Goal: Obtain resource: Download file/media

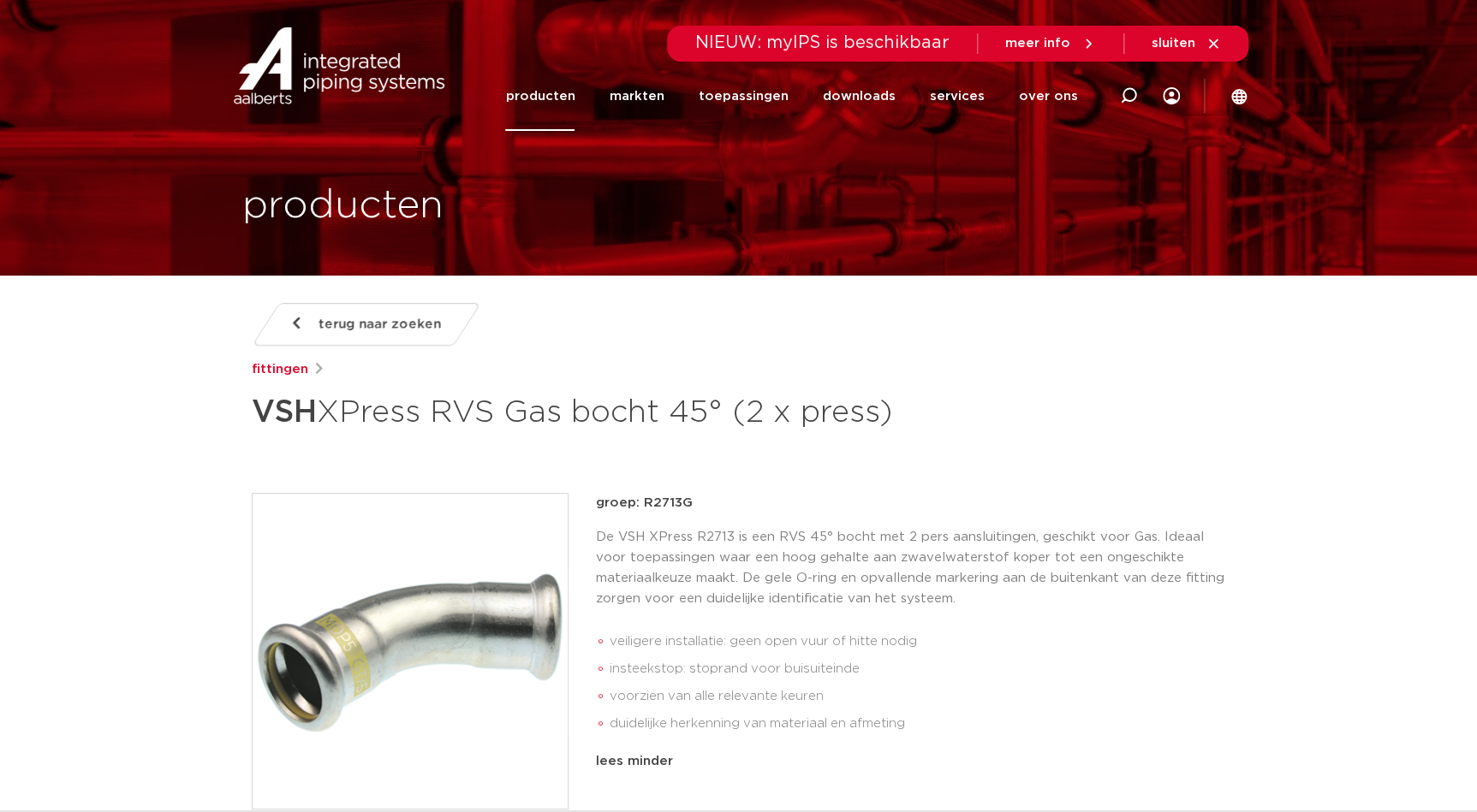
click at [1213, 44] on icon at bounding box center [1213, 43] width 9 height 9
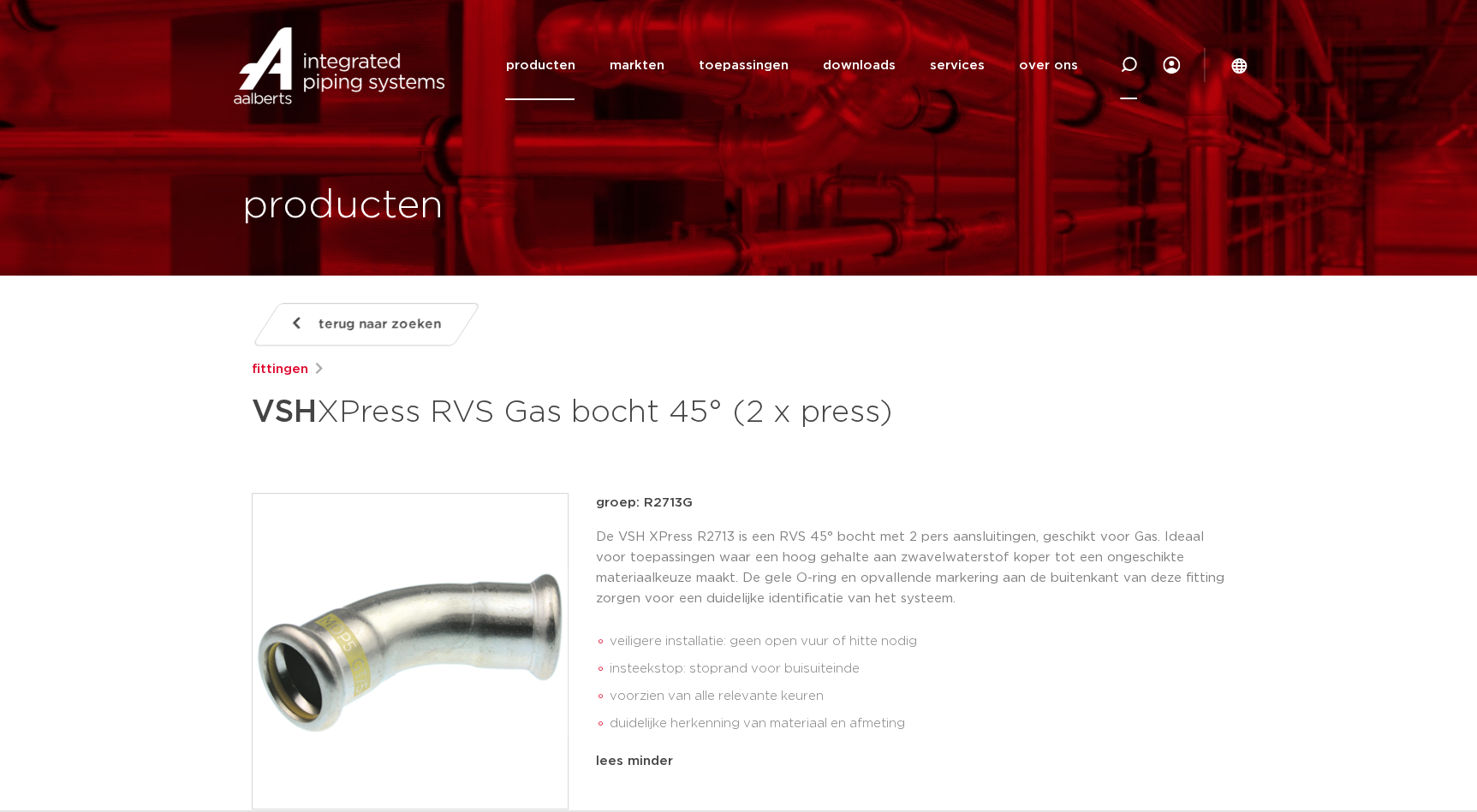
click at [1131, 70] on icon at bounding box center [1129, 65] width 17 height 17
type input "f09"
click button "Zoeken" at bounding box center [0, 0] width 0 height 0
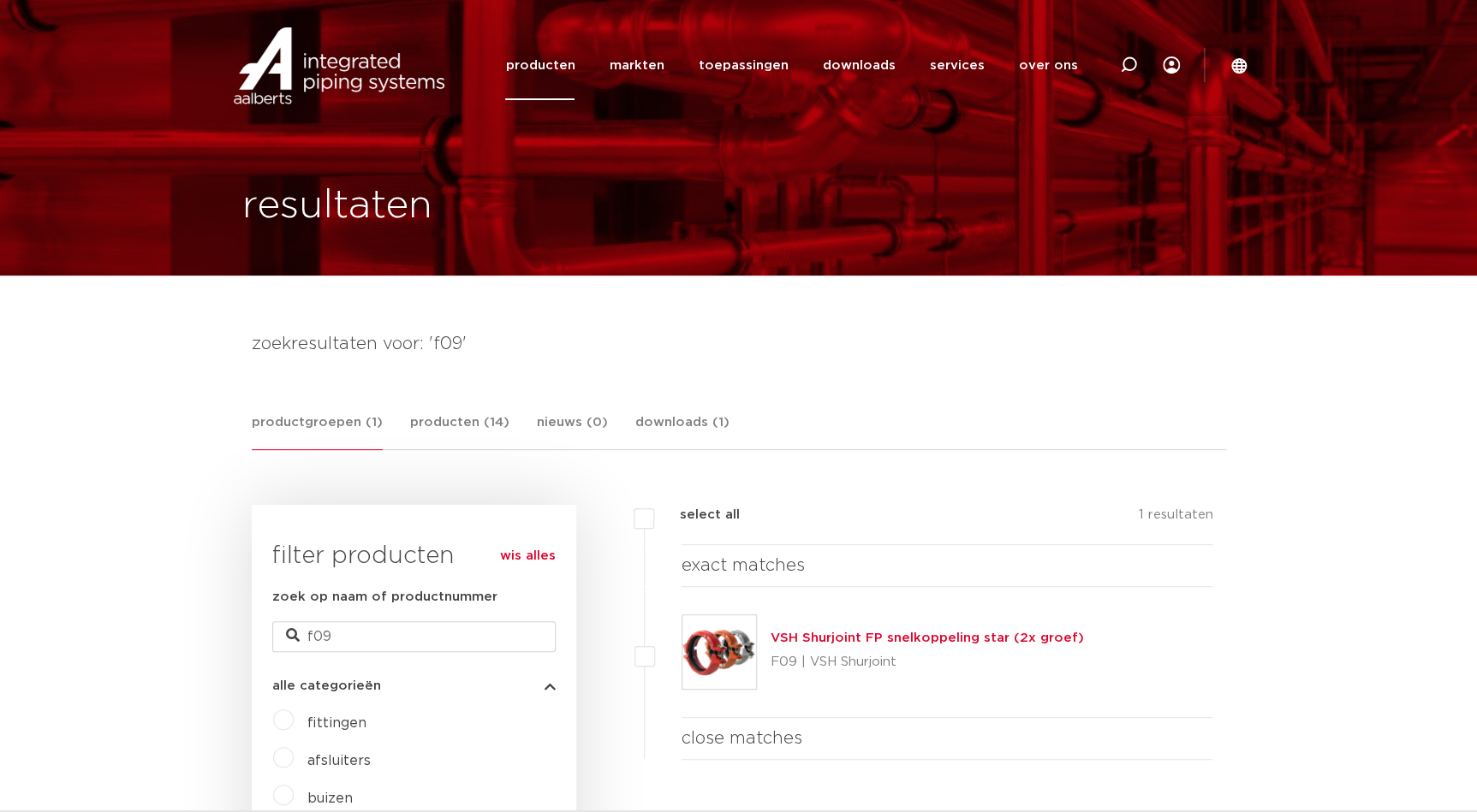
click at [1019, 643] on link "VSH Shurjoint FP snelkoppeling star (2x groef)" at bounding box center [927, 638] width 314 height 13
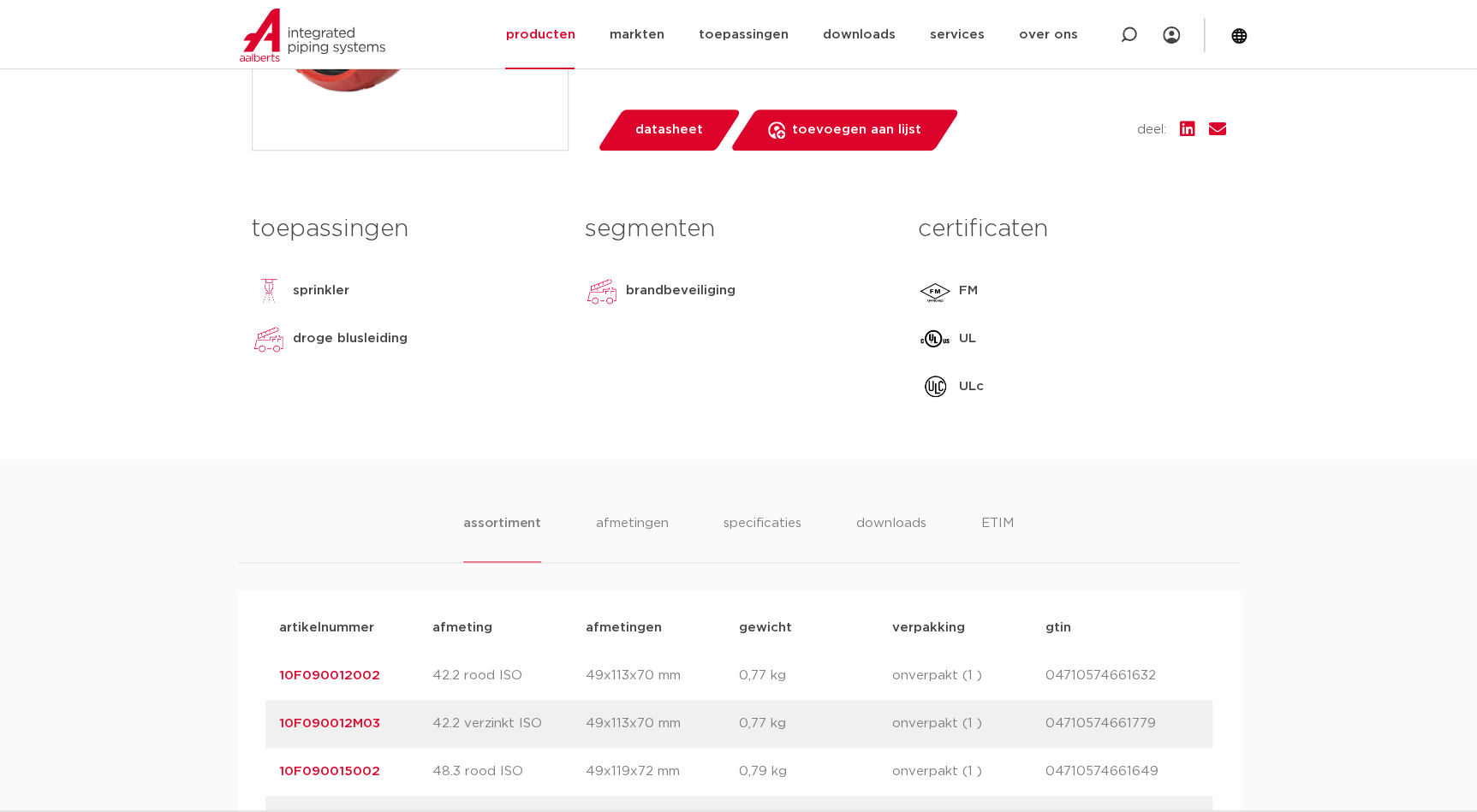
scroll to position [778, 0]
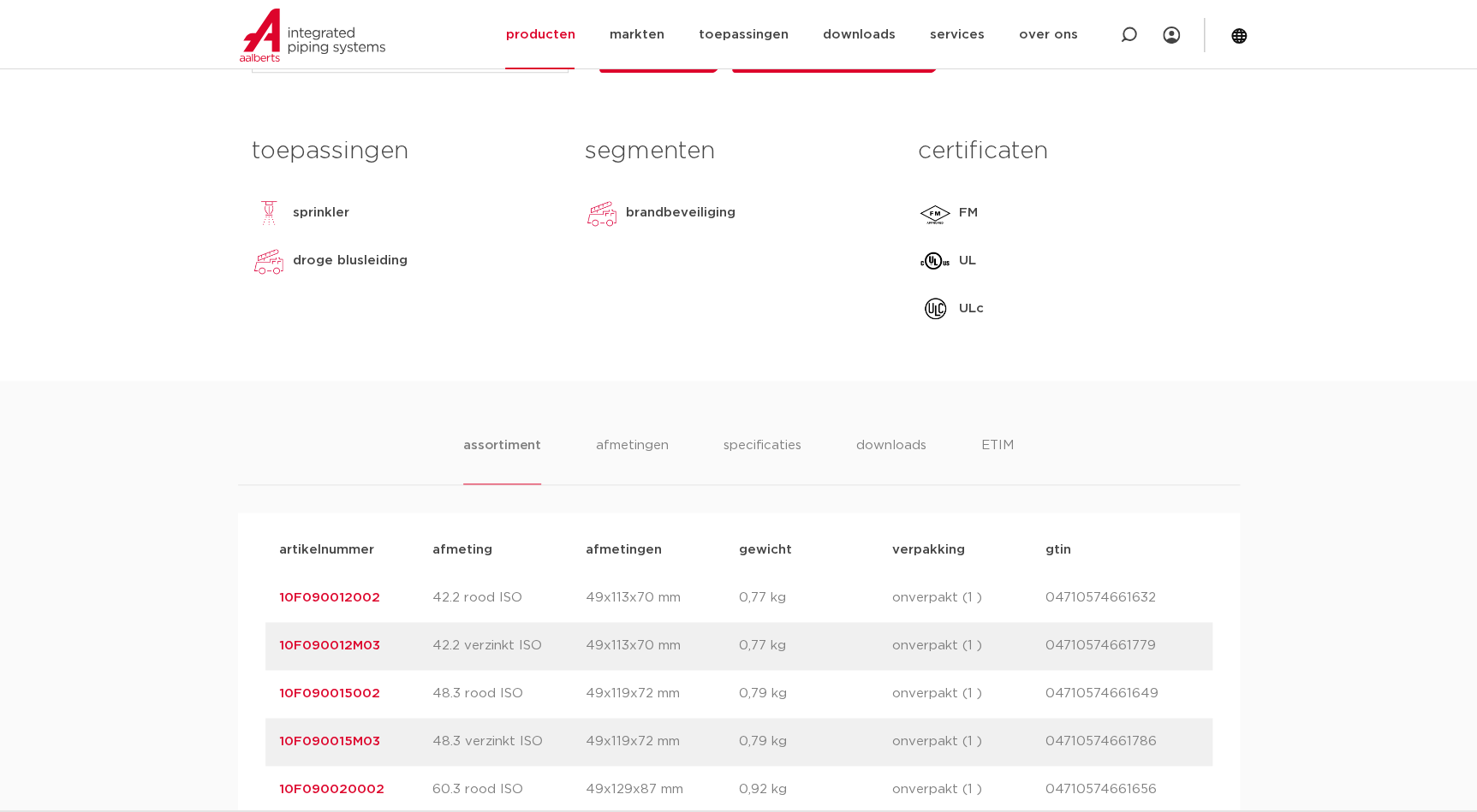
click at [367, 690] on link "10F090015002" at bounding box center [329, 694] width 101 height 13
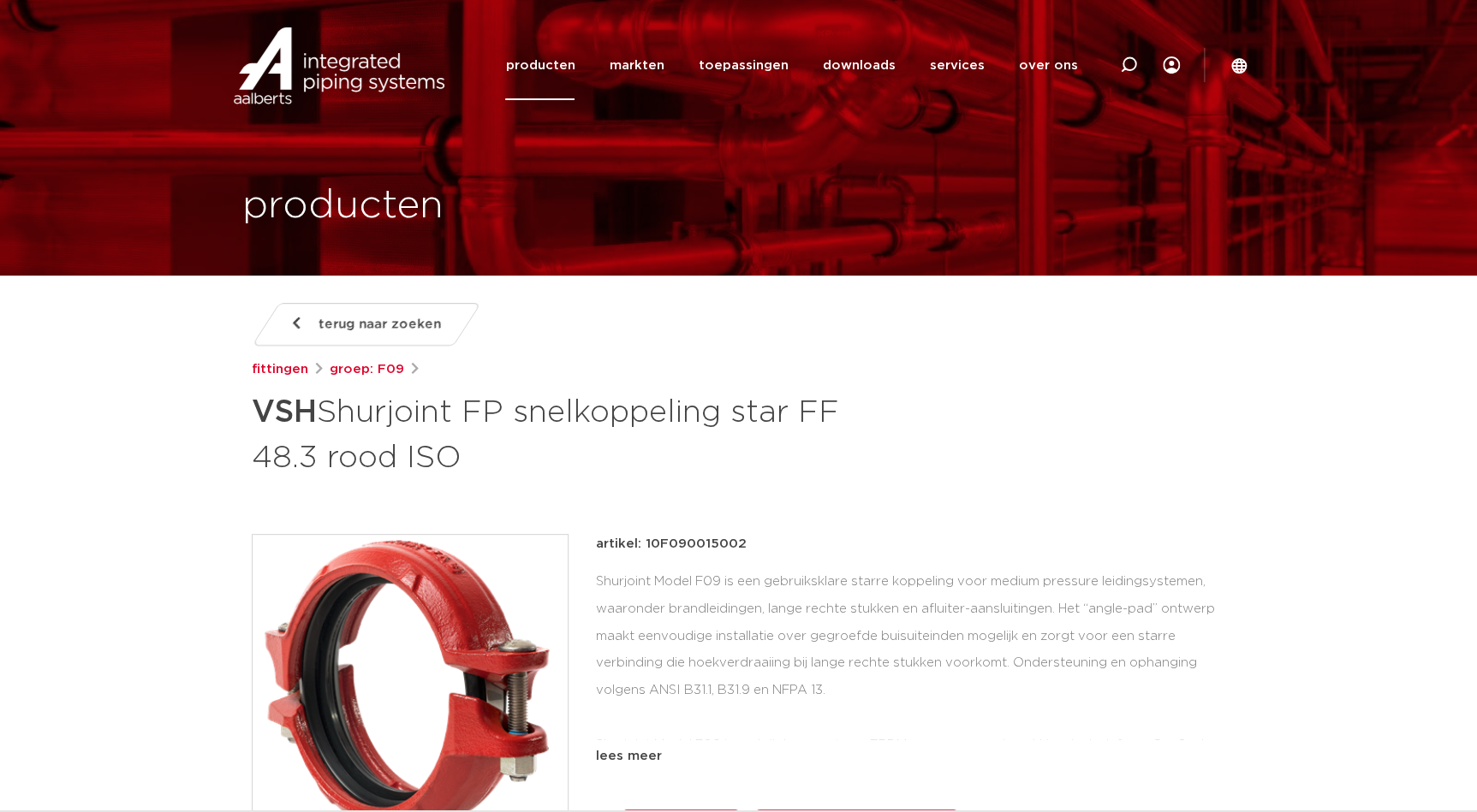
click at [758, 545] on div "artikel: 10F090015002" at bounding box center [911, 544] width 630 height 21
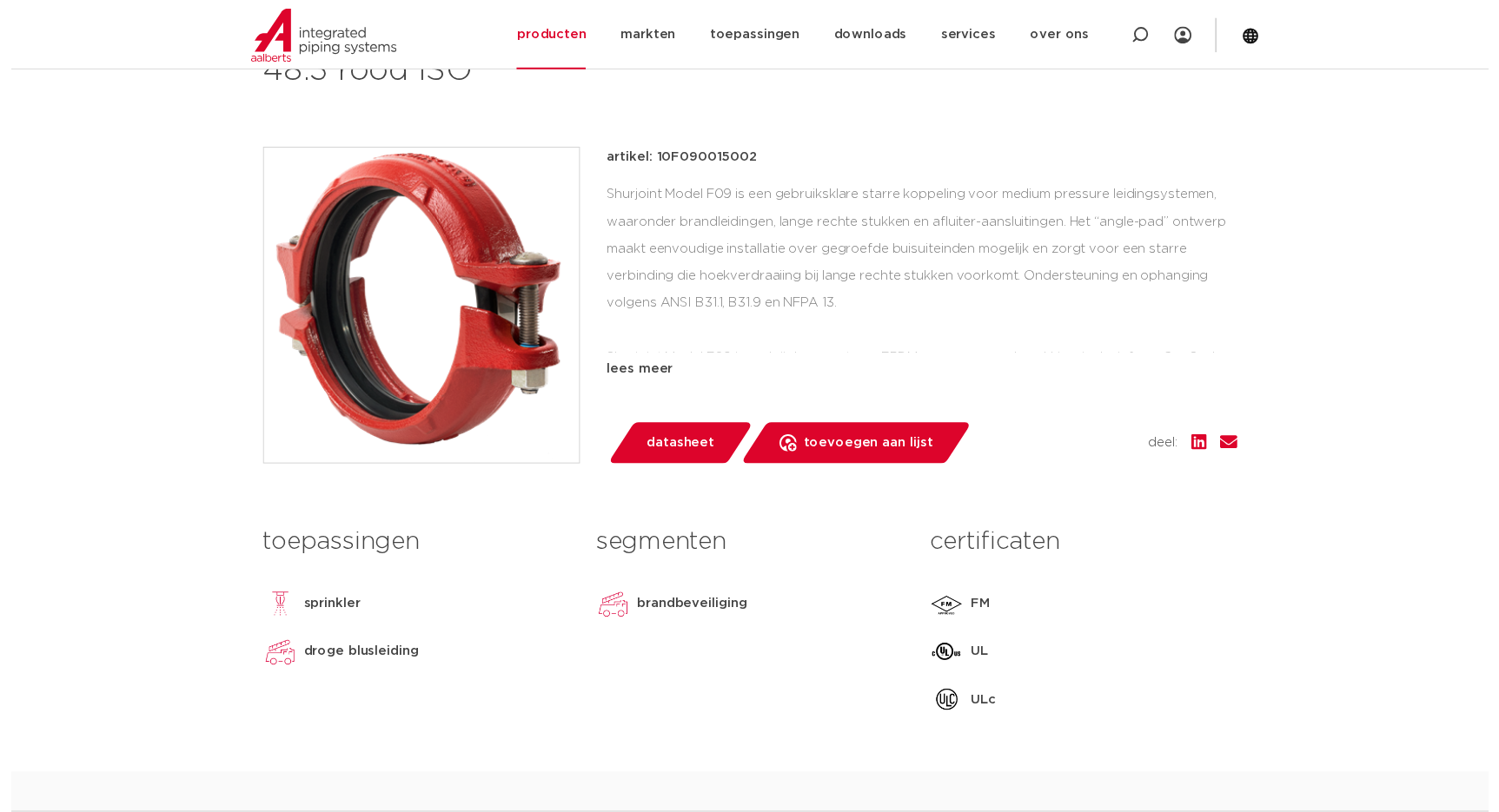
scroll to position [394, 0]
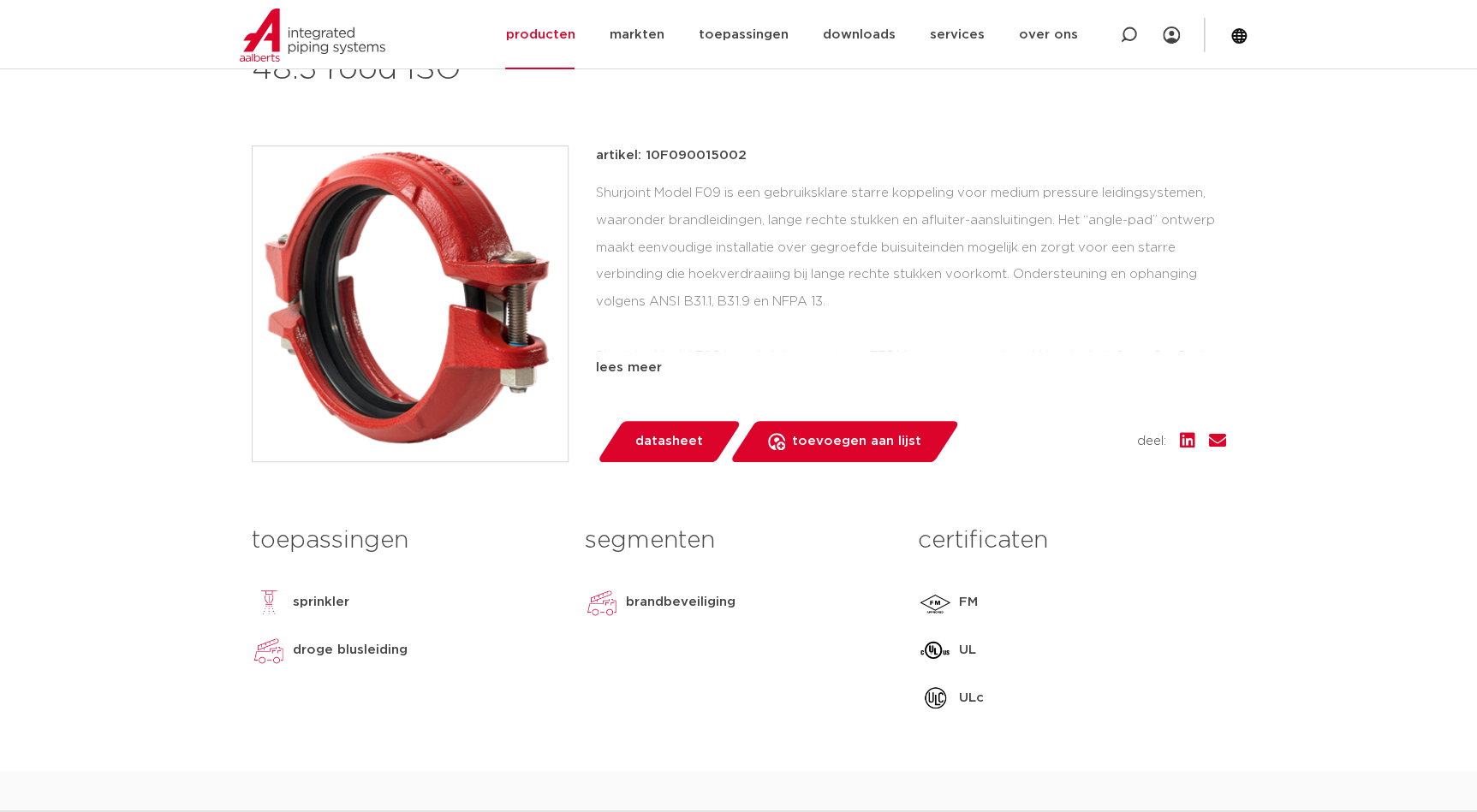
click at [677, 450] on span "datasheet" at bounding box center [669, 441] width 67 height 27
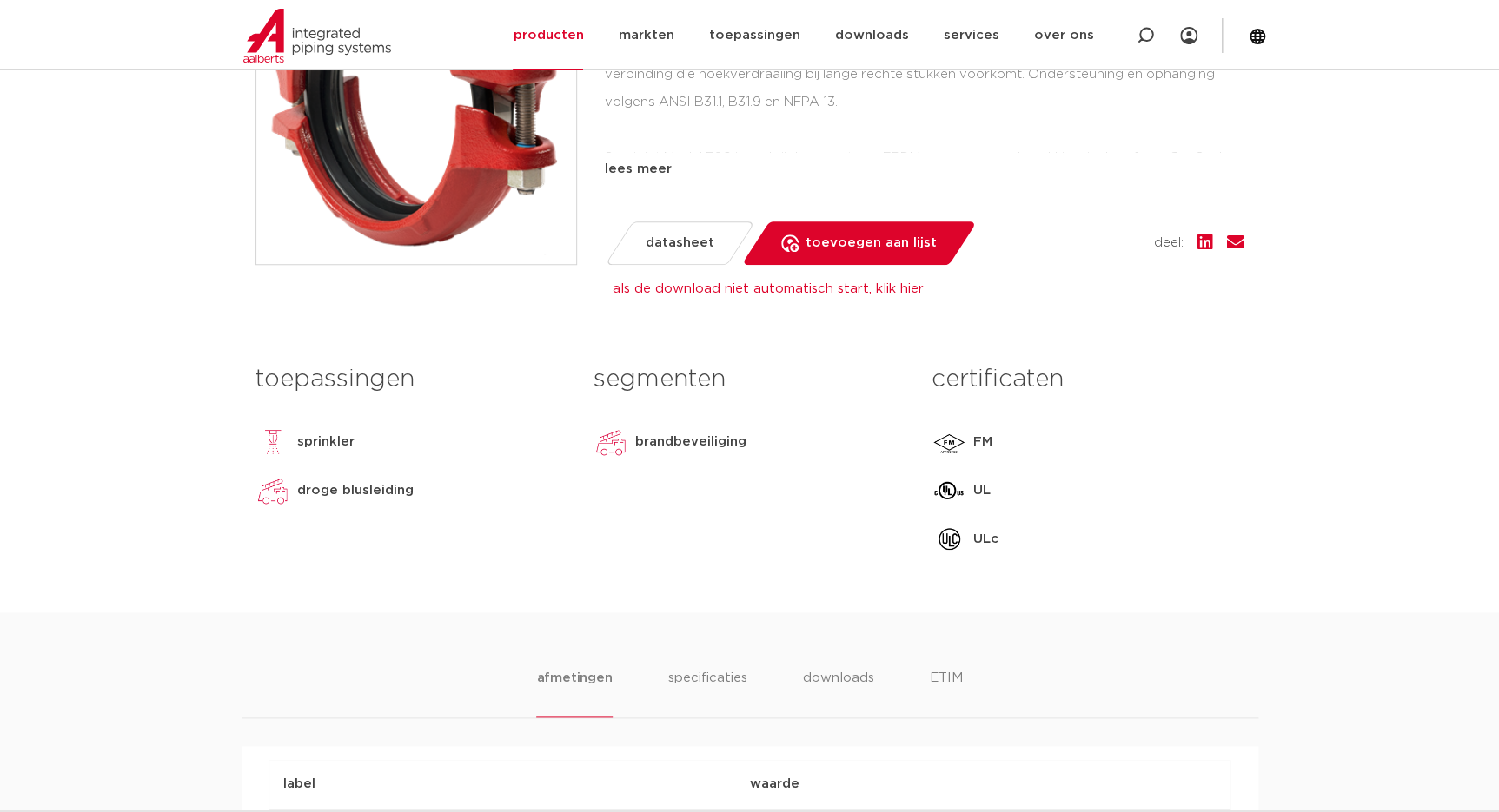
scroll to position [632, 0]
